Goal: Information Seeking & Learning: Find specific fact

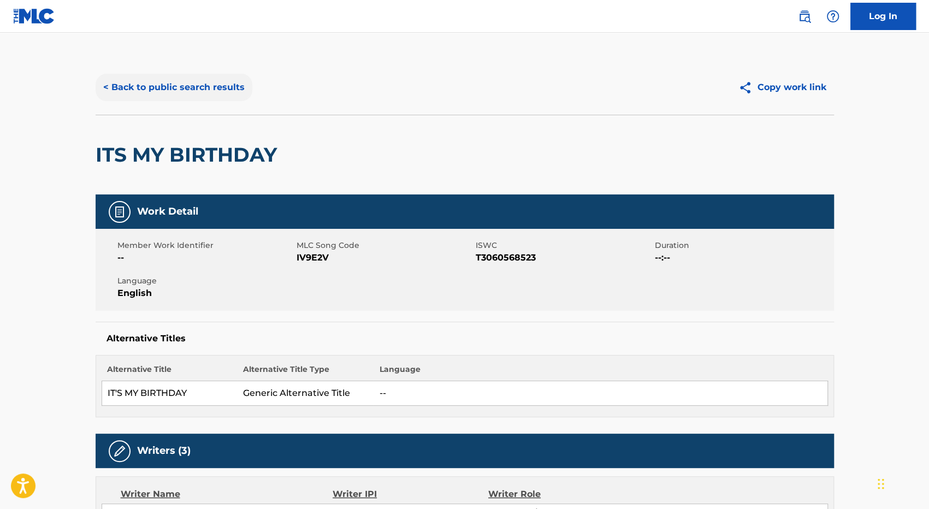
click at [168, 90] on button "< Back to public search results" at bounding box center [174, 87] width 157 height 27
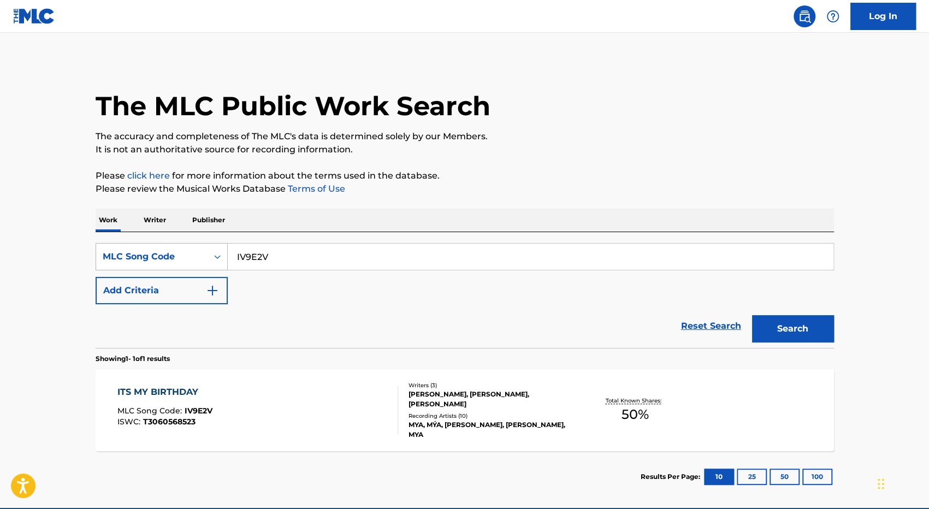
drag, startPoint x: 319, startPoint y: 262, endPoint x: 156, endPoint y: 254, distance: 162.5
click at [157, 254] on div "SearchWithCriteria9bf7df08-4af7-4c82-bc10-c2cb6d1dcc21 MLC Song Code IV9E2V" at bounding box center [465, 256] width 739 height 27
paste input "JC7C5Y"
type input "JC7C5Y"
click at [752, 315] on button "Search" at bounding box center [793, 328] width 82 height 27
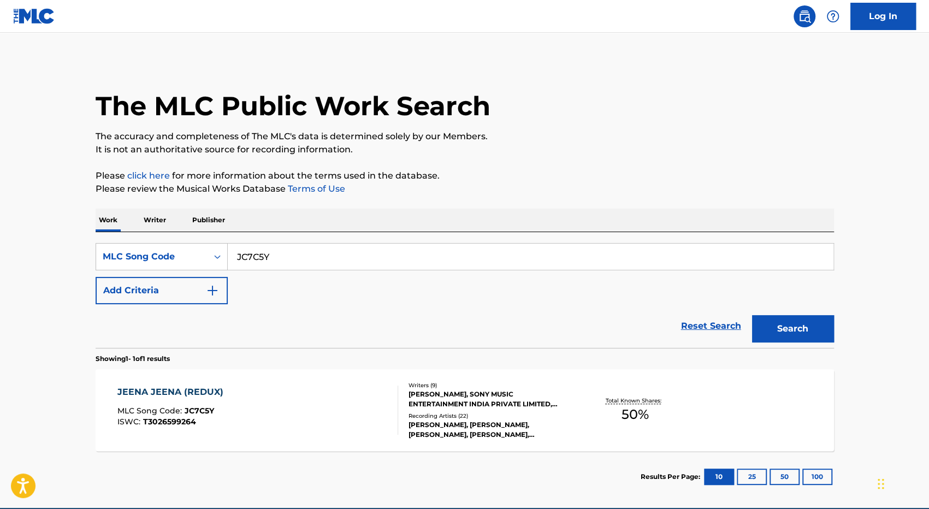
click at [344, 412] on div "[PERSON_NAME] (REDUX) MLC Song Code : JC7C5Y ISWC : T3026599264" at bounding box center [257, 410] width 281 height 49
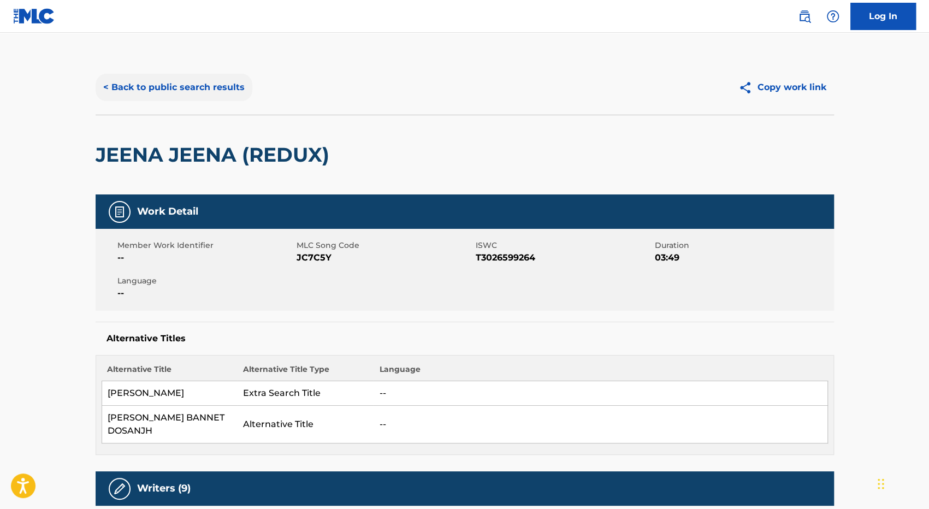
click at [181, 84] on button "< Back to public search results" at bounding box center [174, 87] width 157 height 27
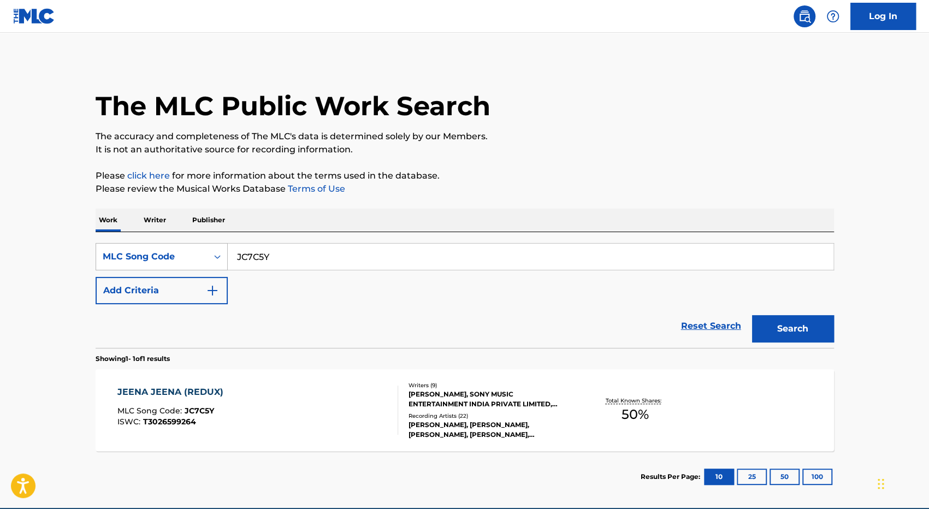
click at [179, 257] on div "MLC Song Code" at bounding box center [152, 256] width 98 height 13
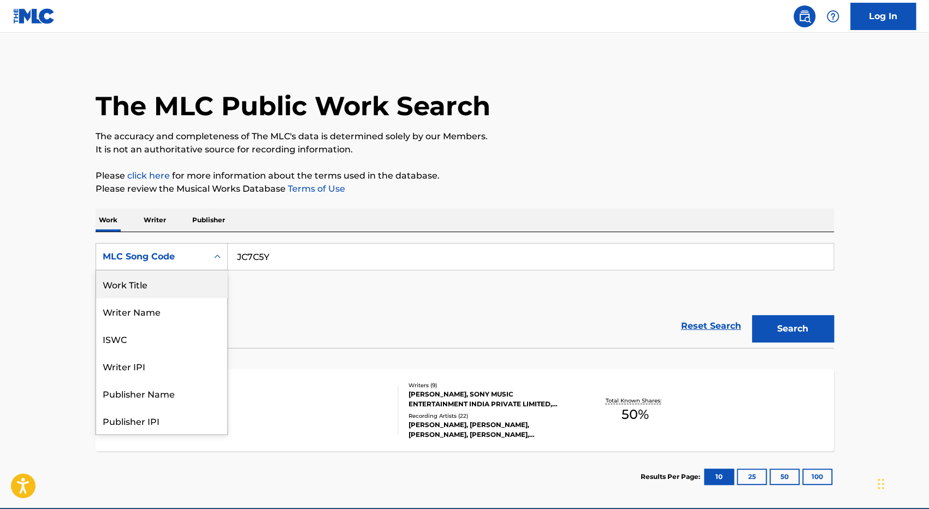
click at [179, 290] on div "Work Title" at bounding box center [161, 283] width 131 height 27
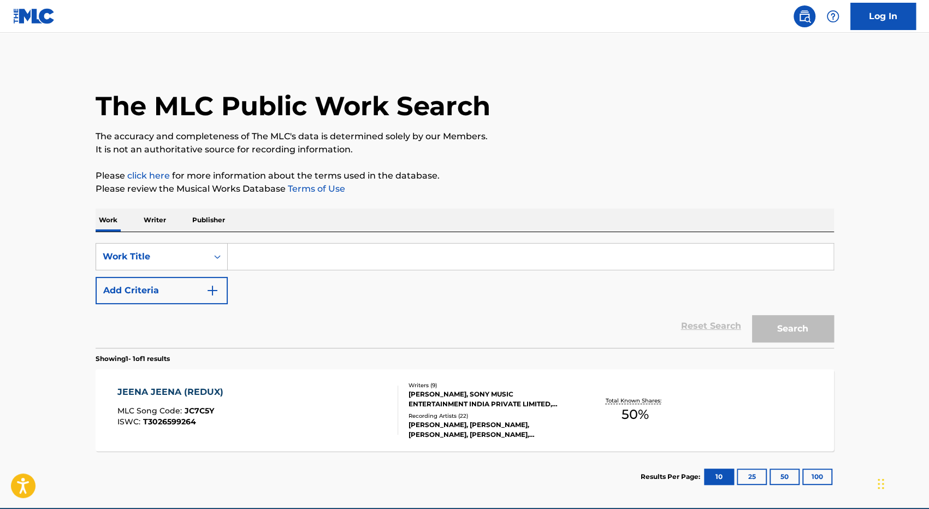
click at [270, 263] on input "Search Form" at bounding box center [531, 257] width 606 height 26
type input "Jeena jeena redux"
click at [752, 315] on button "Search" at bounding box center [793, 328] width 82 height 27
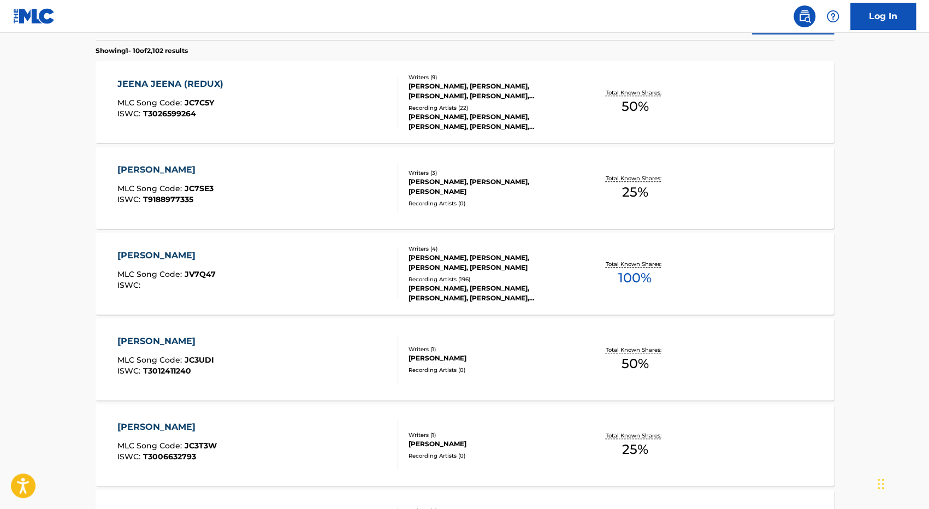
scroll to position [273, 0]
